Goal: Transaction & Acquisition: Purchase product/service

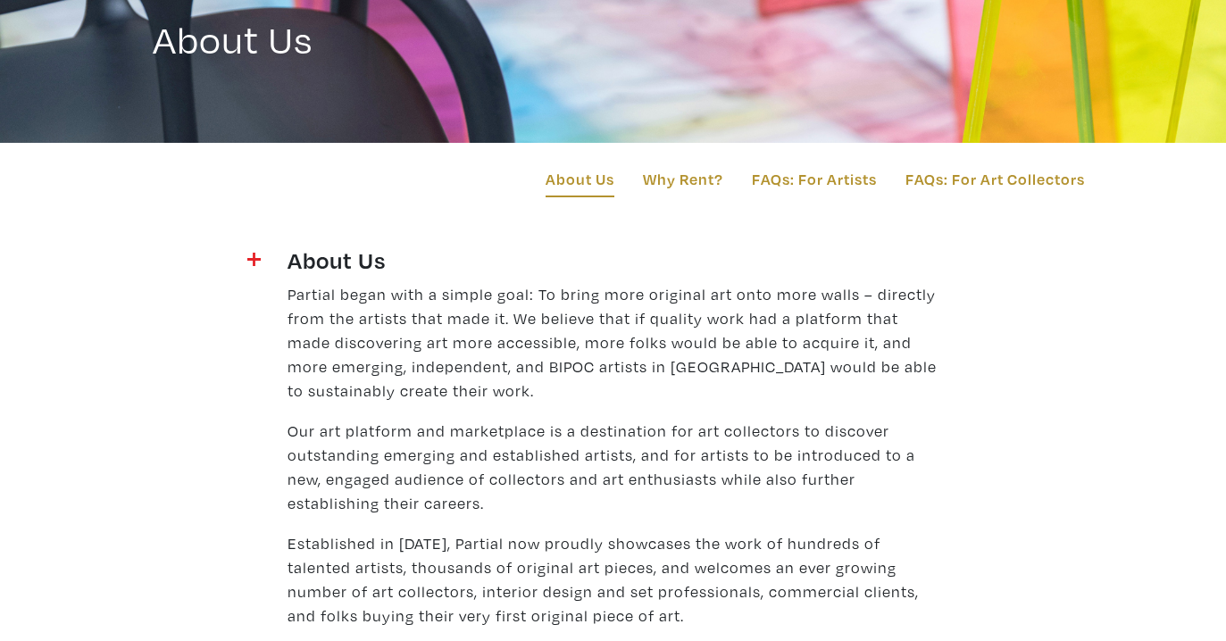
scroll to position [156, 0]
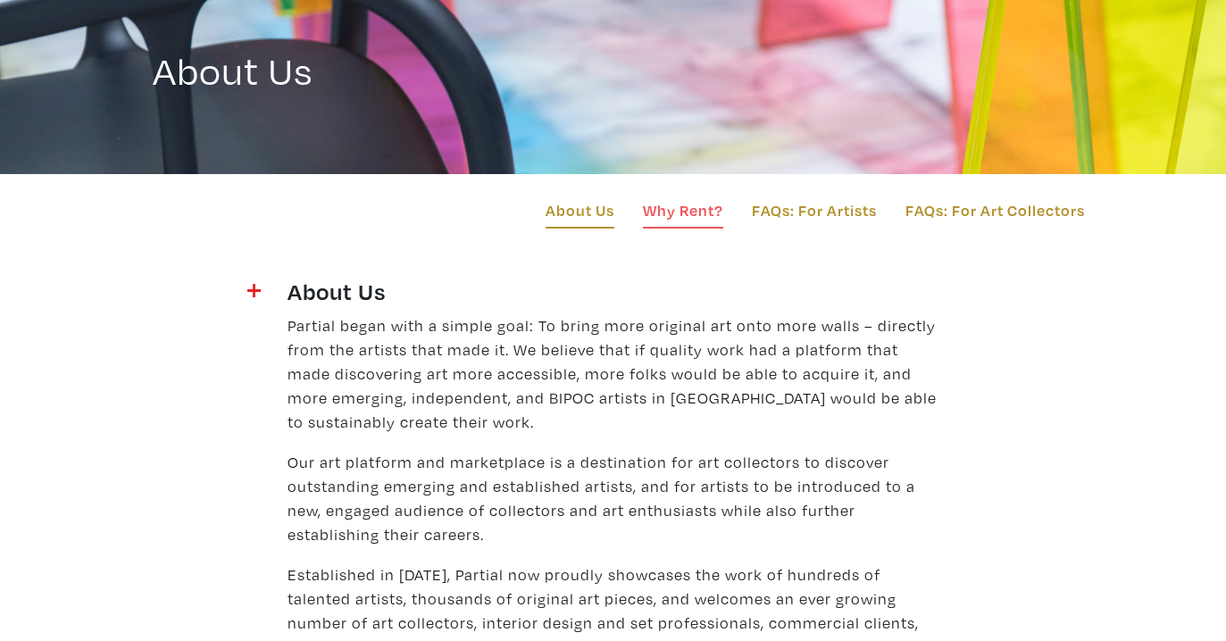
click at [680, 209] on link "Why Rent?" at bounding box center [683, 213] width 80 height 30
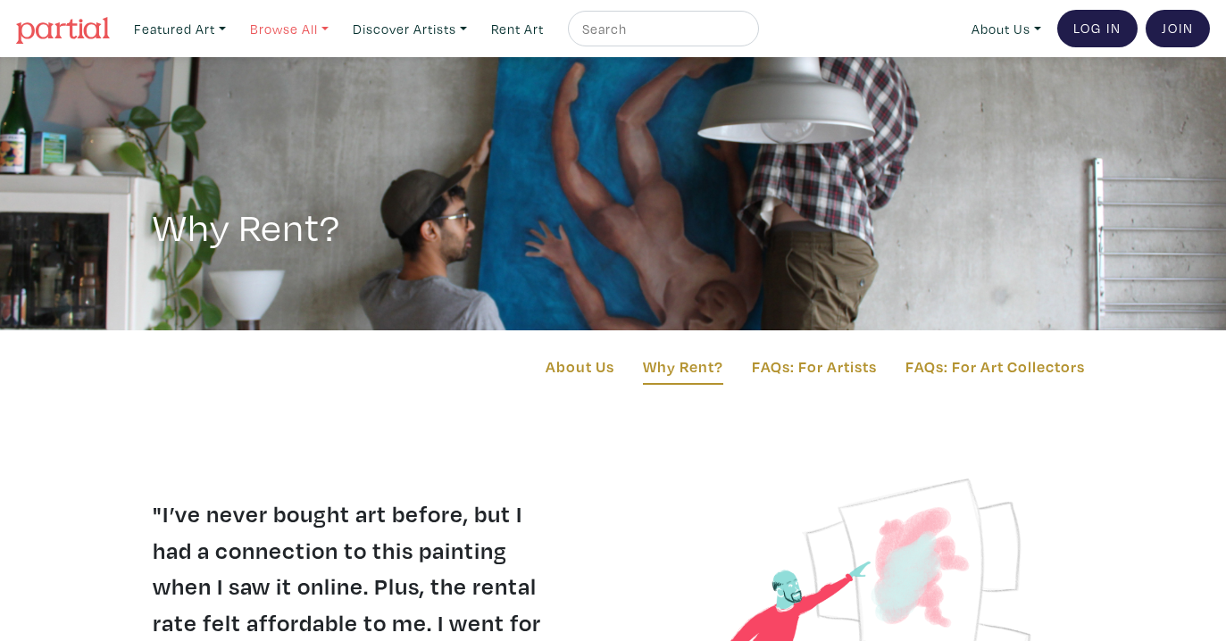
click at [234, 26] on link "Browse All" at bounding box center [180, 29] width 108 height 37
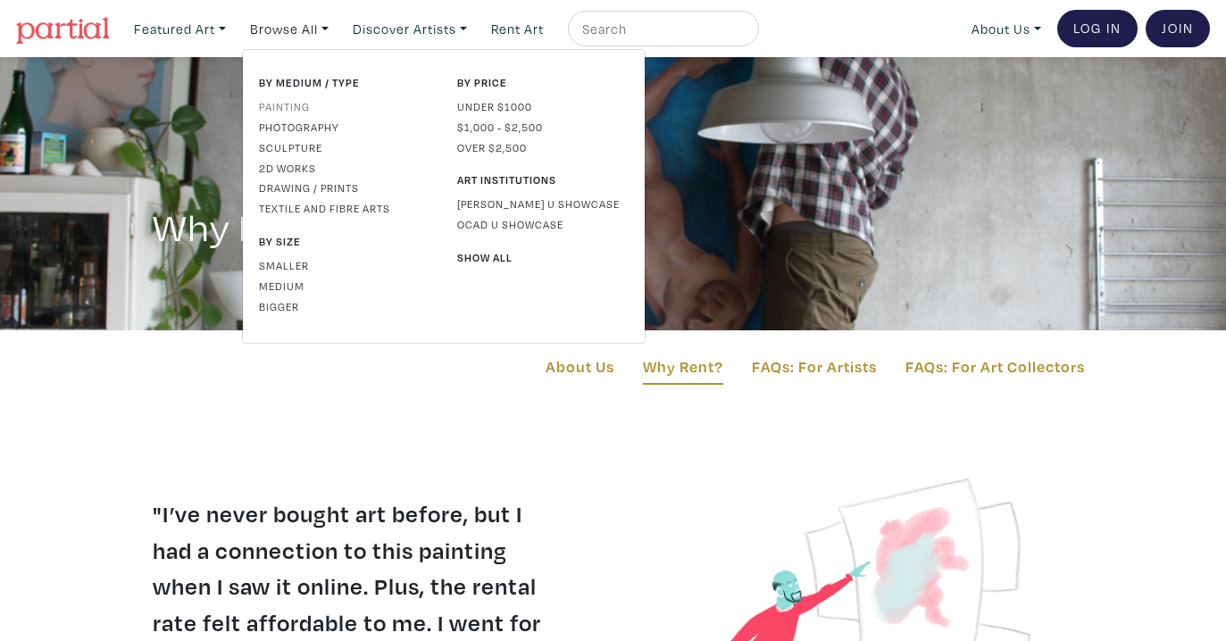
click at [289, 106] on link "Painting" at bounding box center [345, 106] width 172 height 16
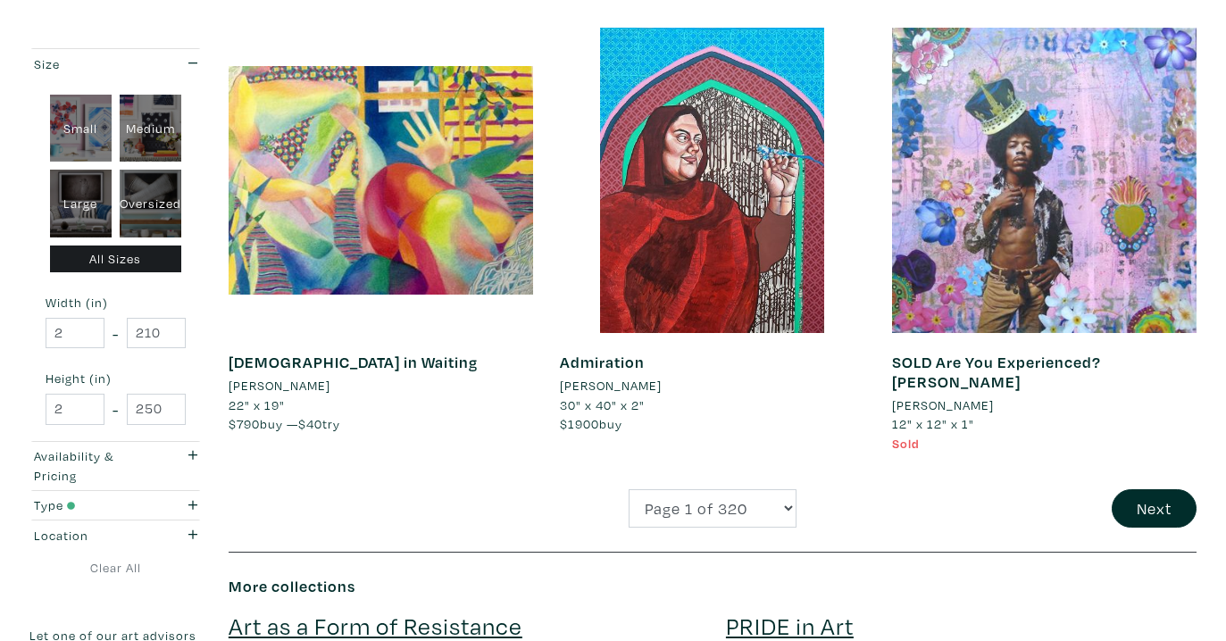
scroll to position [3562, 0]
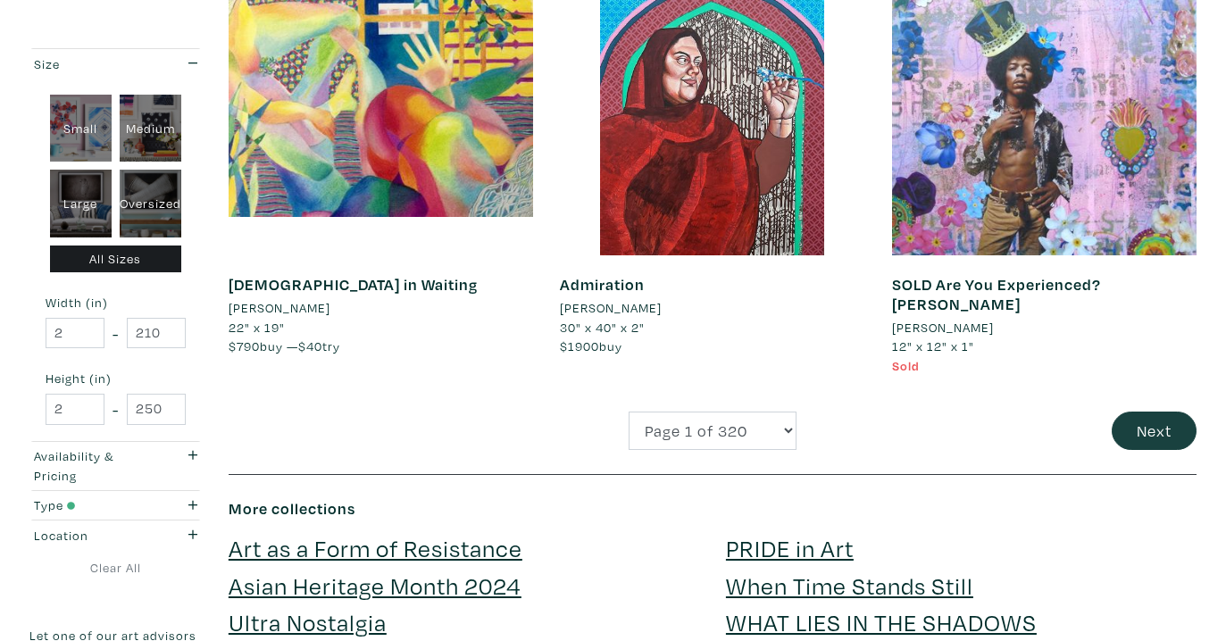
click at [1164, 419] on button "Next" at bounding box center [1154, 431] width 85 height 38
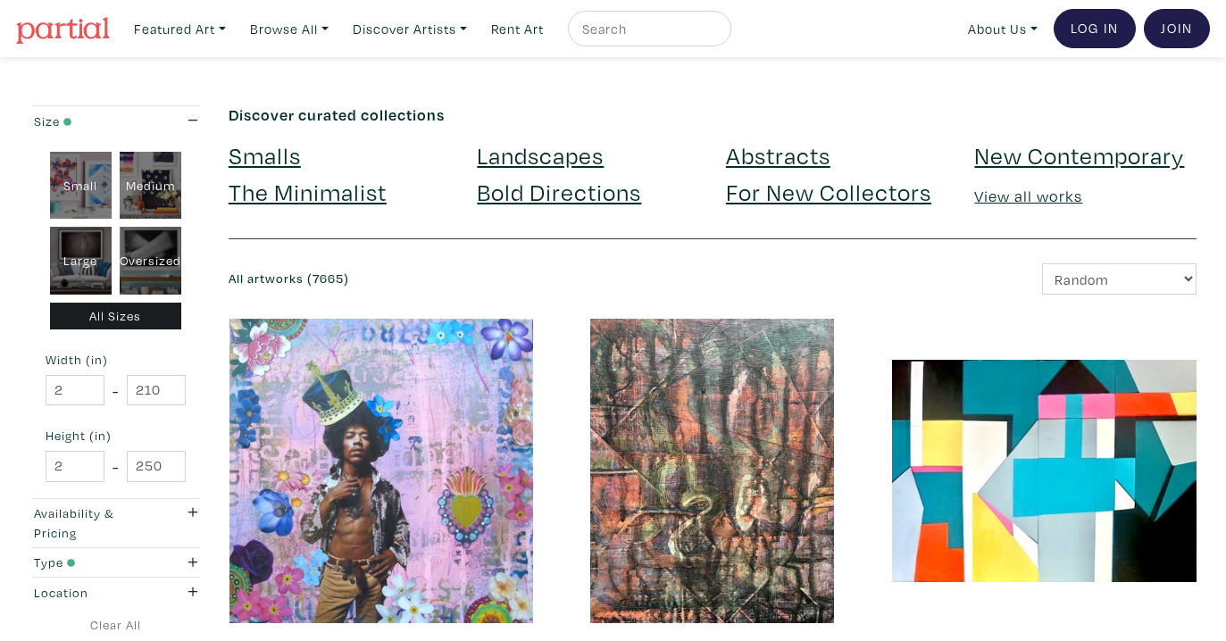
click at [534, 189] on link "Bold Directions" at bounding box center [559, 191] width 164 height 31
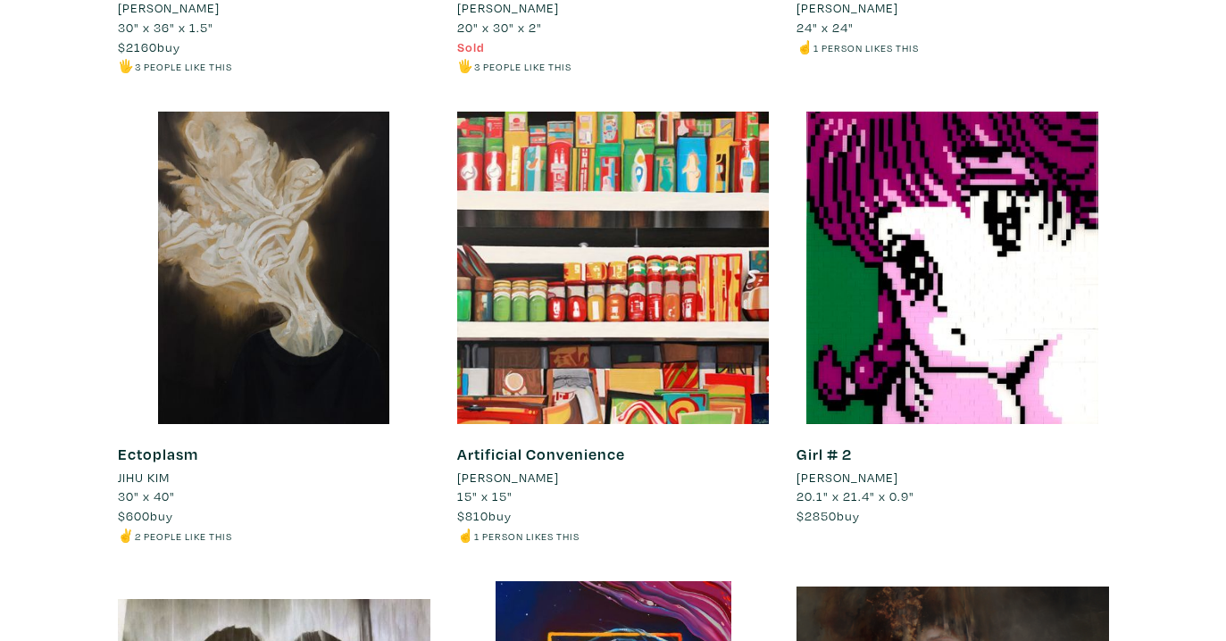
scroll to position [5886, 0]
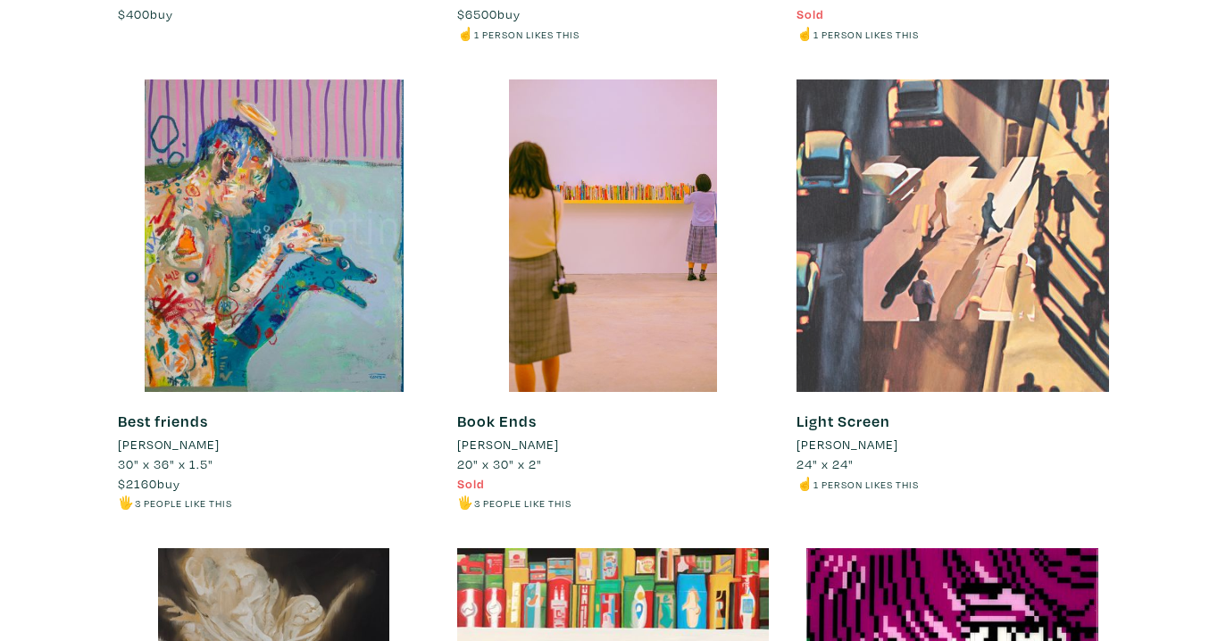
click at [1006, 265] on div at bounding box center [953, 236] width 313 height 313
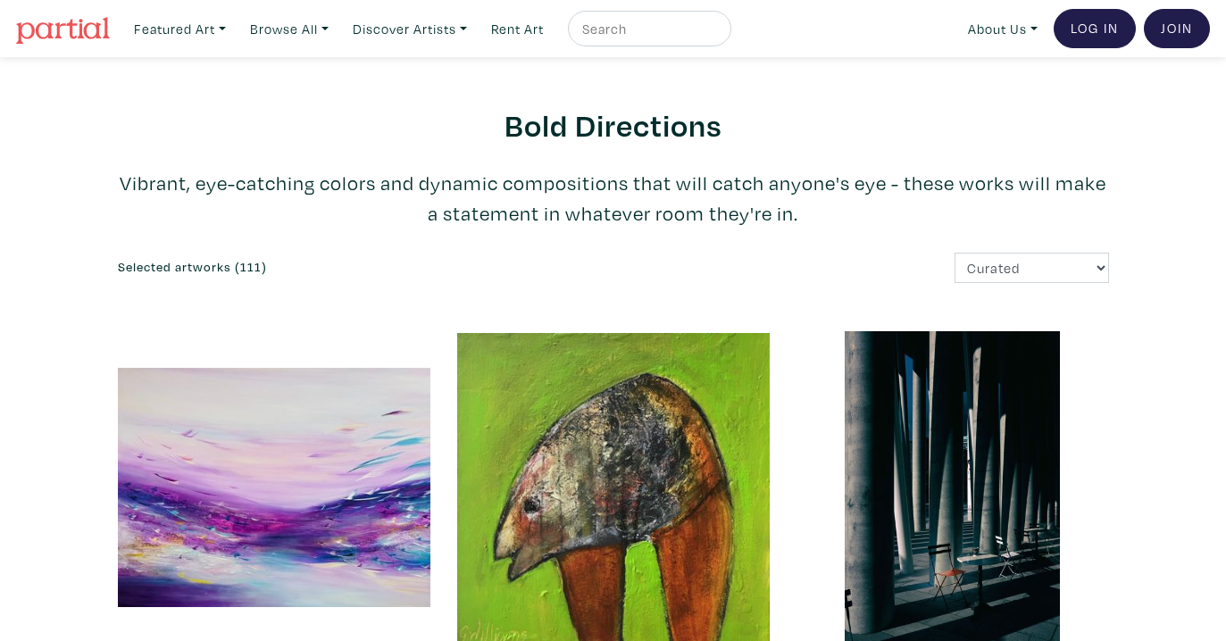
scroll to position [0, 0]
click at [234, 28] on link "Browse All" at bounding box center [180, 29] width 108 height 37
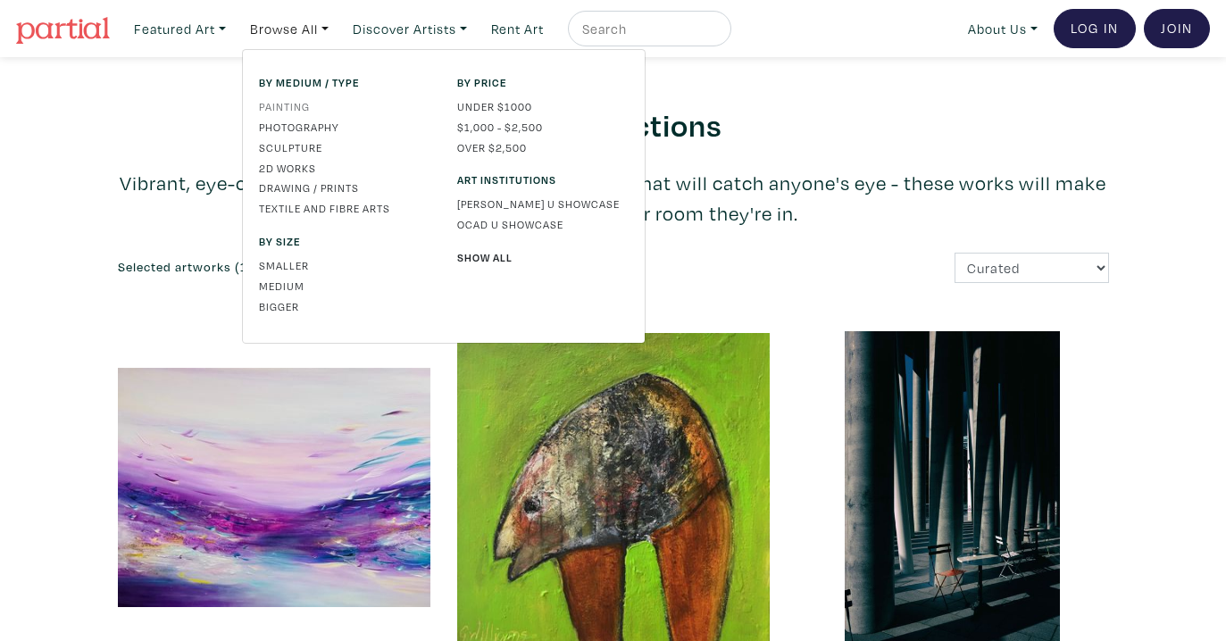
click at [283, 103] on link "Painting" at bounding box center [345, 106] width 172 height 16
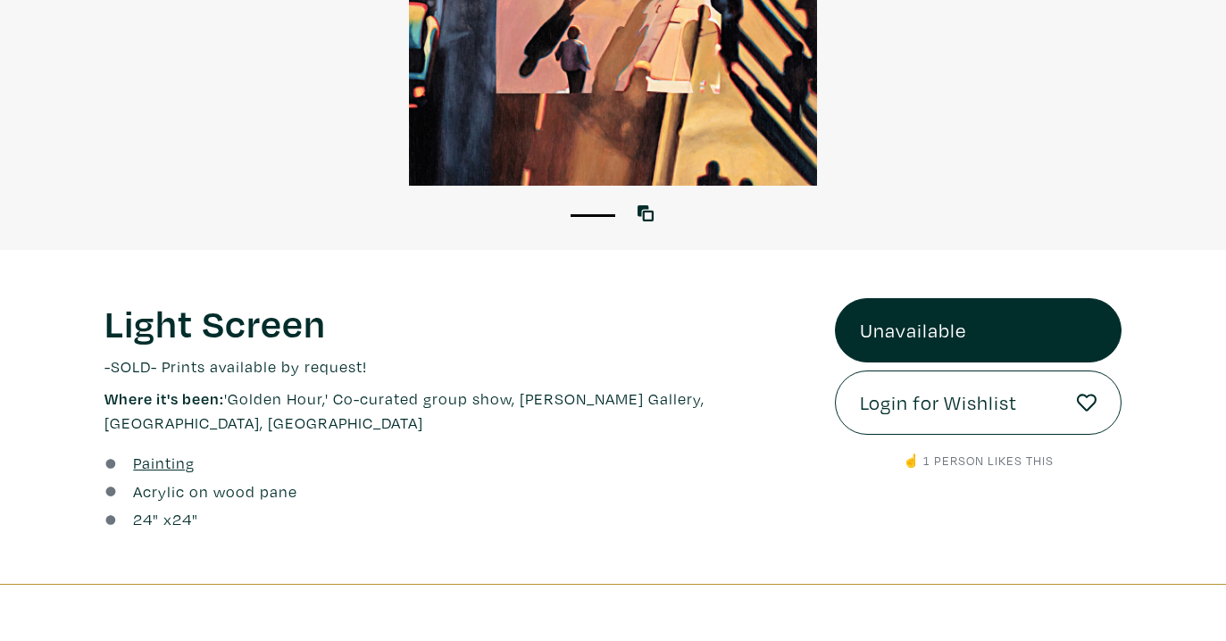
scroll to position [434, 0]
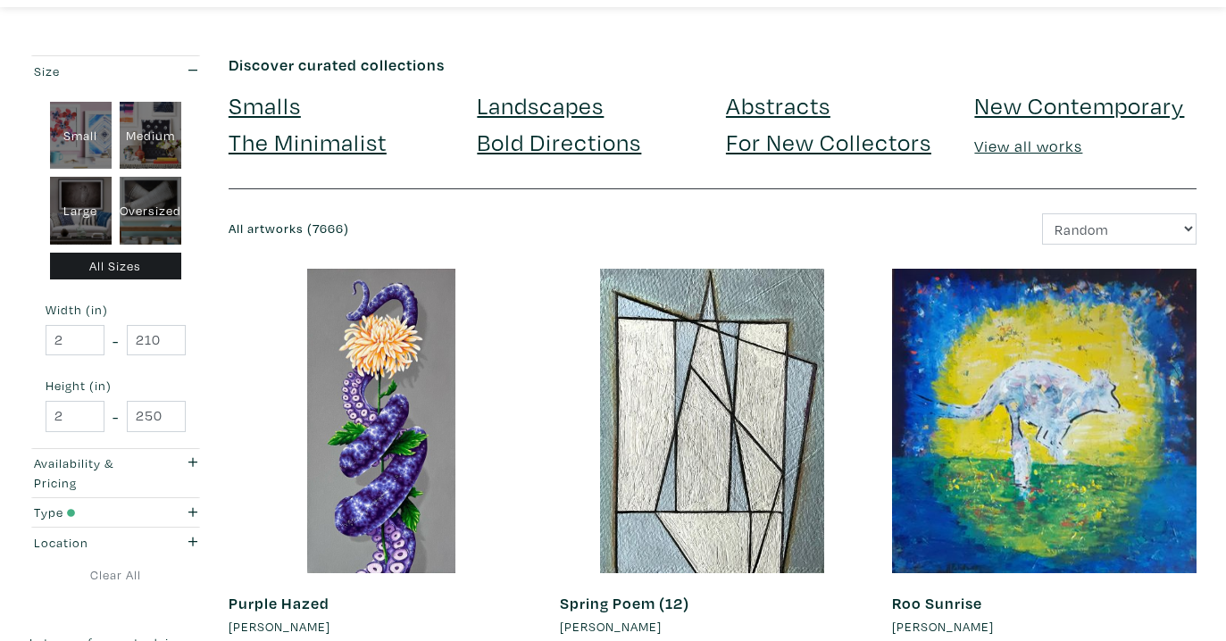
scroll to position [75, 0]
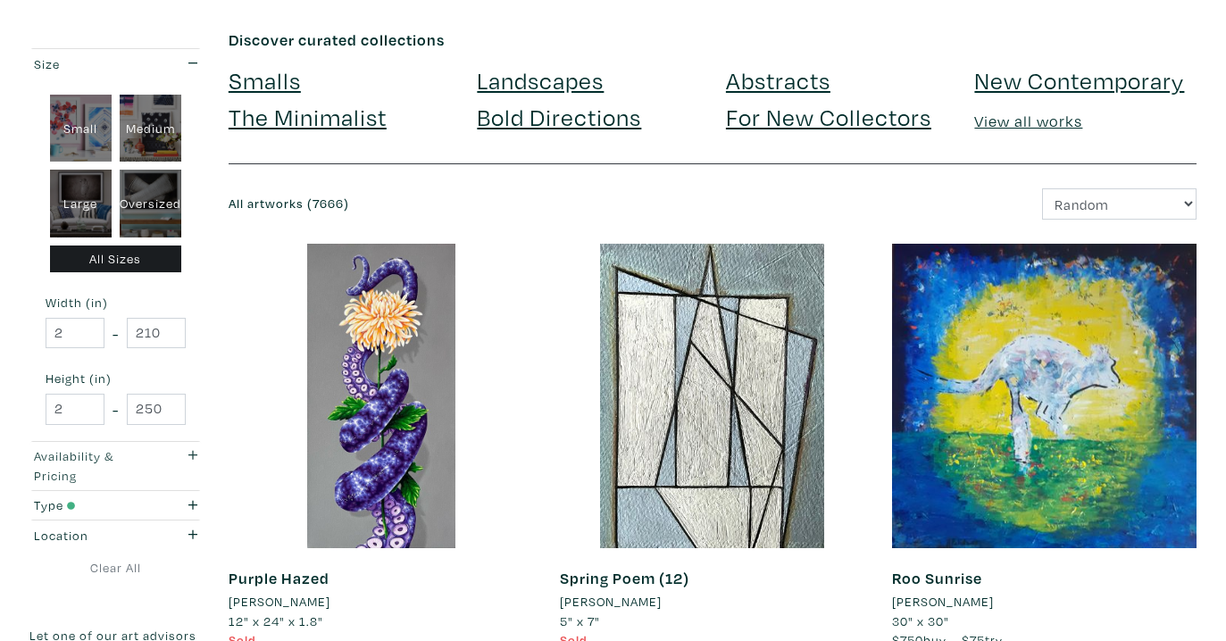
click at [186, 453] on div "button" at bounding box center [186, 466] width 47 height 38
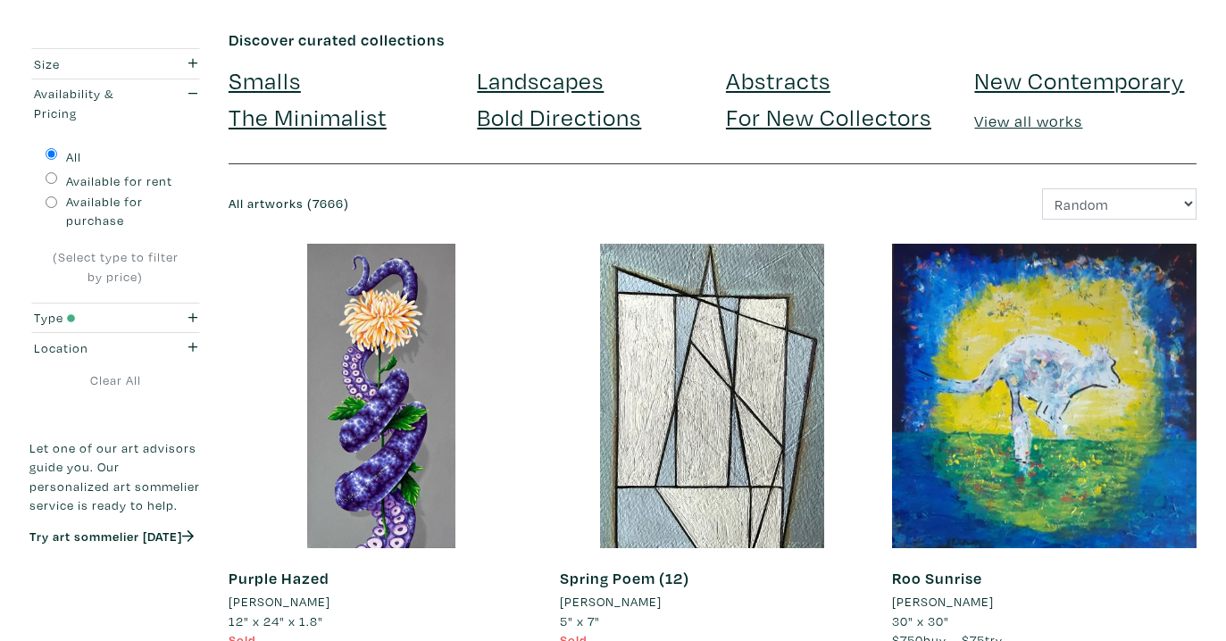
click at [53, 209] on div "Available for purchase" at bounding box center [116, 212] width 140 height 40
click at [53, 199] on input "Available for purchase" at bounding box center [52, 203] width 12 height 12
radio input "true"
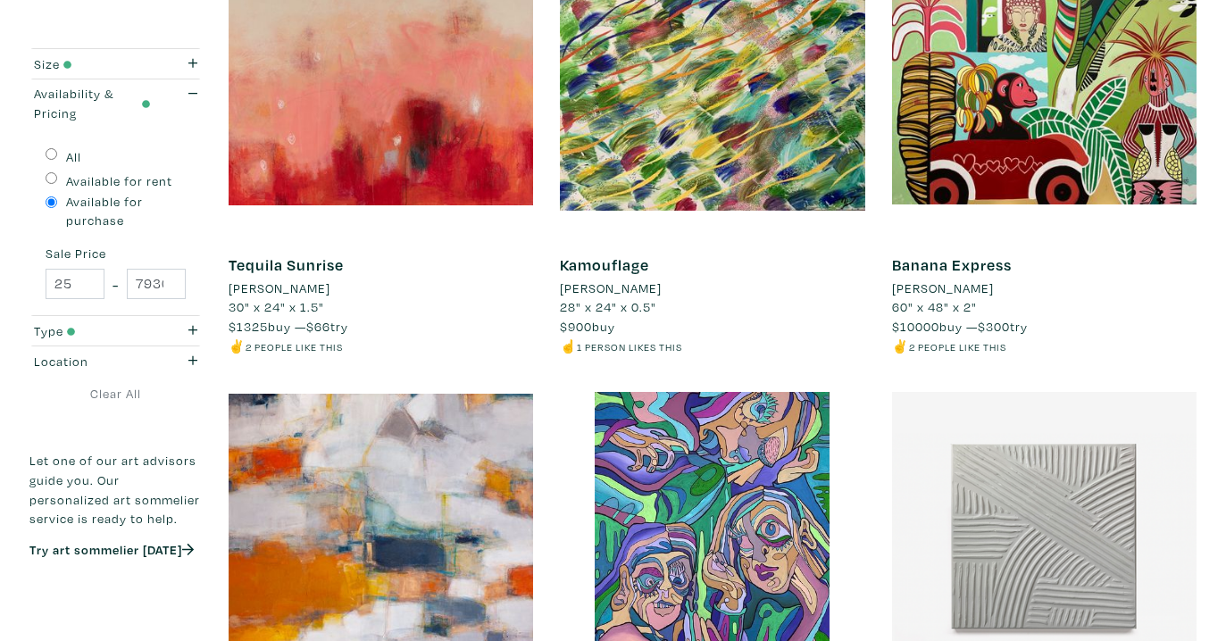
scroll to position [3530, 0]
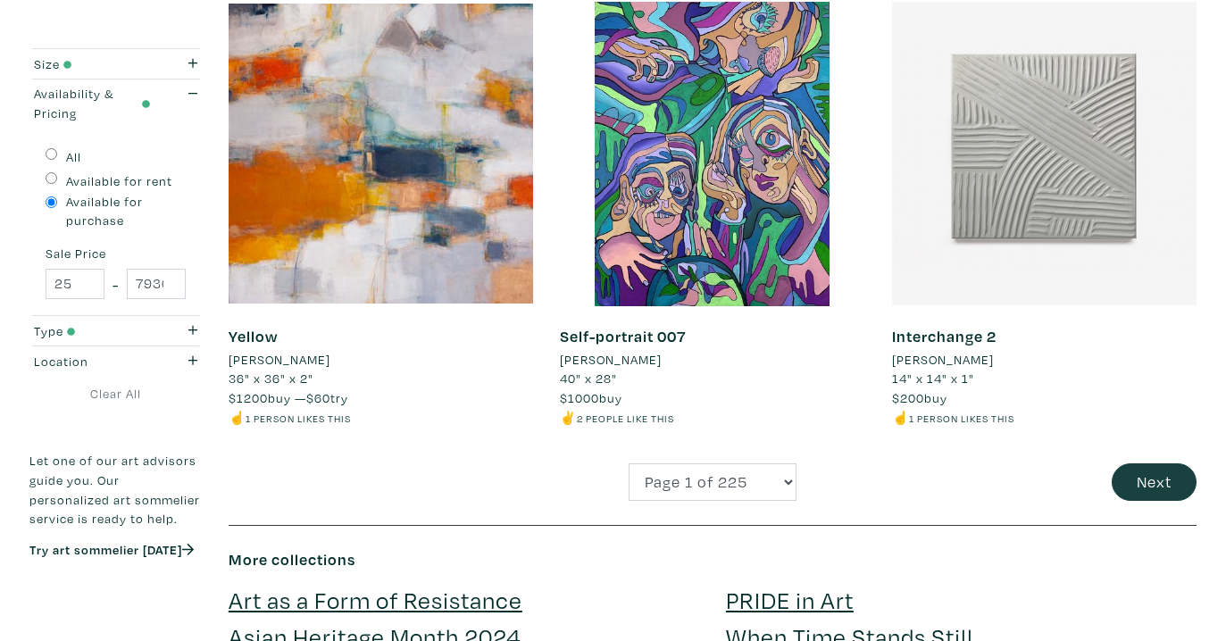
click at [1140, 464] on button "Next" at bounding box center [1154, 483] width 85 height 38
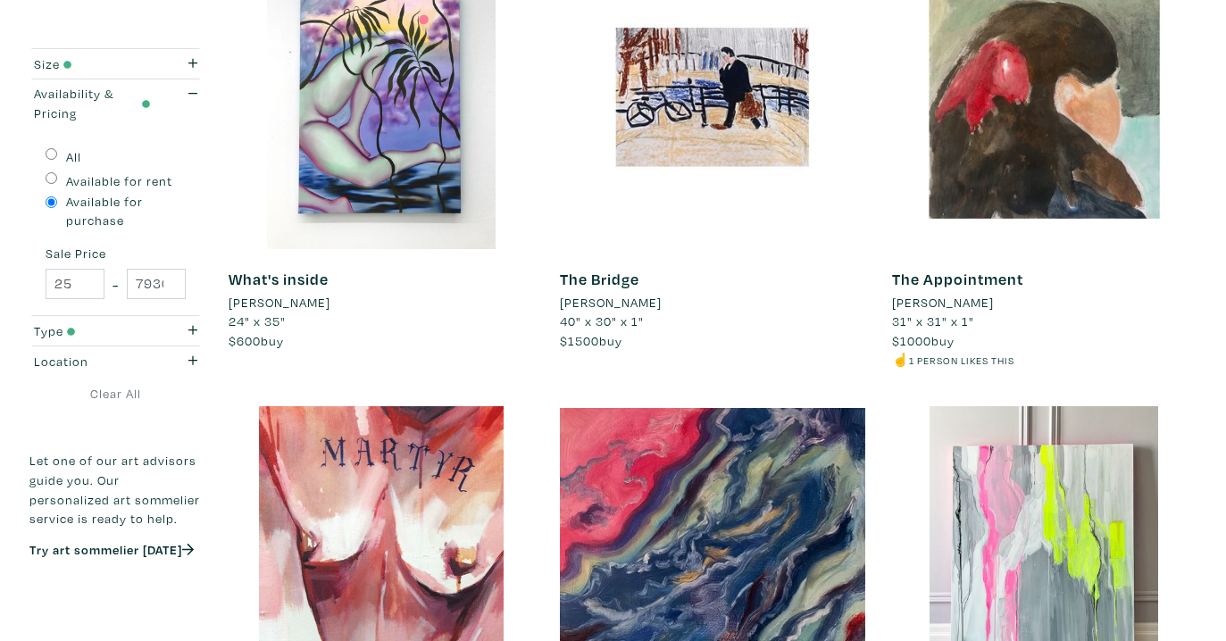
scroll to position [2385, 0]
